Goal: Task Accomplishment & Management: Manage account settings

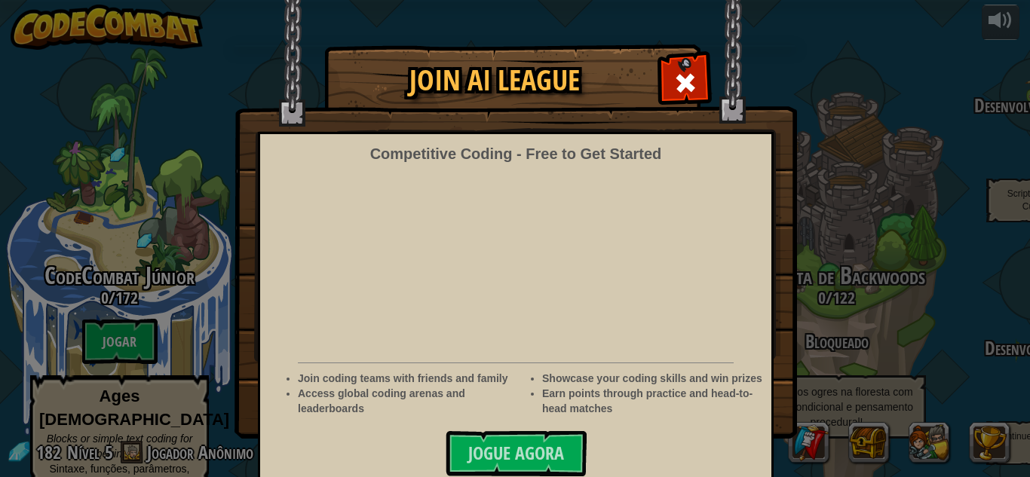
select select "pt-BR"
click at [670, 83] on div at bounding box center [684, 80] width 47 height 47
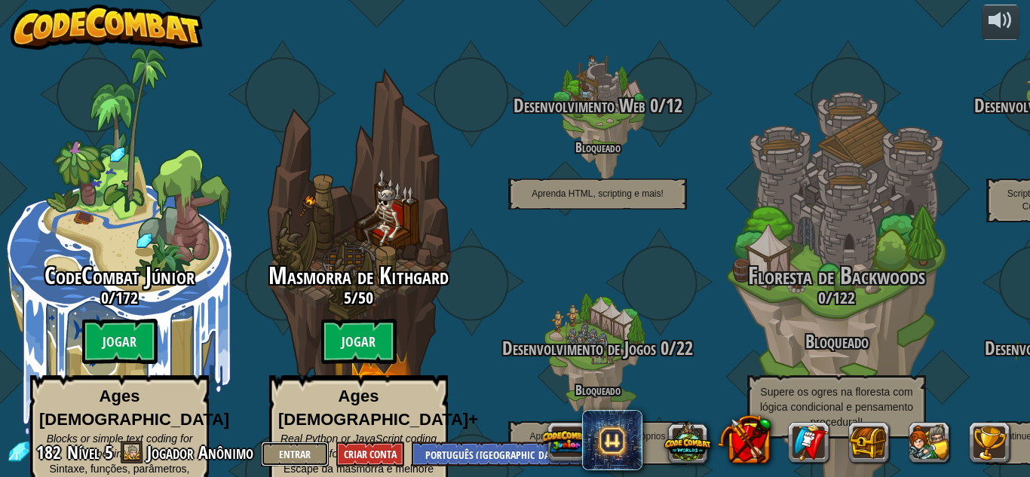
click at [312, 446] on button "Entrar" at bounding box center [295, 454] width 68 height 25
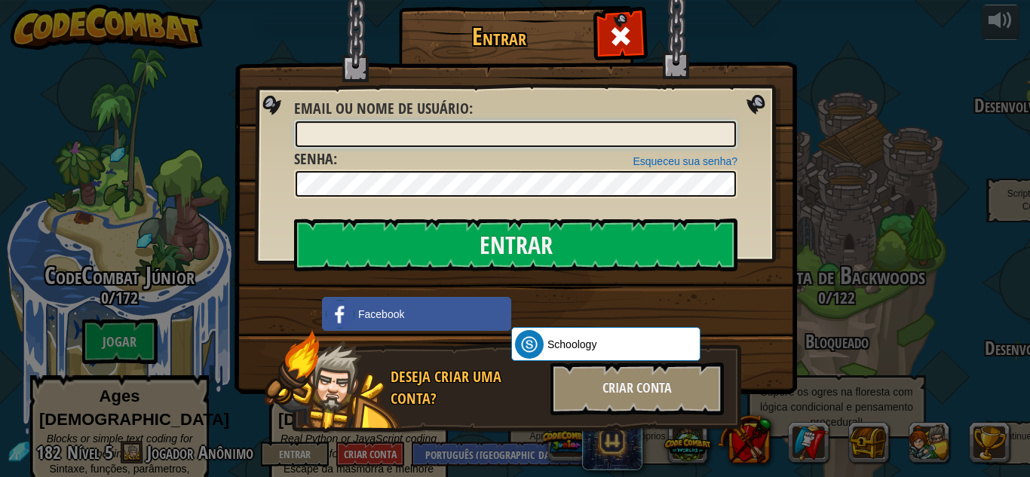
click at [422, 139] on input "Email ou nome de usuário :" at bounding box center [516, 134] width 440 height 26
type input "a"
type input "[EMAIL_ADDRESS][DOMAIN_NAME]"
click at [294, 219] on input "Entrar" at bounding box center [515, 245] width 443 height 53
